Goal: Download file/media

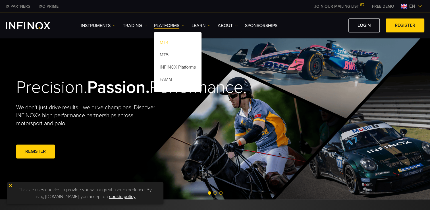
click at [165, 42] on link "MT4" at bounding box center [177, 44] width 47 height 12
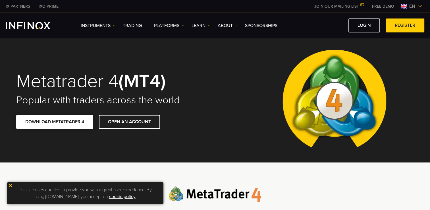
click at [72, 122] on link "DOWNLOAD METATRADER 4" at bounding box center [54, 122] width 77 height 14
click at [126, 45] on div "Metatrader 4 (MT4) Popular with traders across the world DOWNLOAD METATRADER 4 …" at bounding box center [215, 100] width 409 height 124
